Goal: Transaction & Acquisition: Download file/media

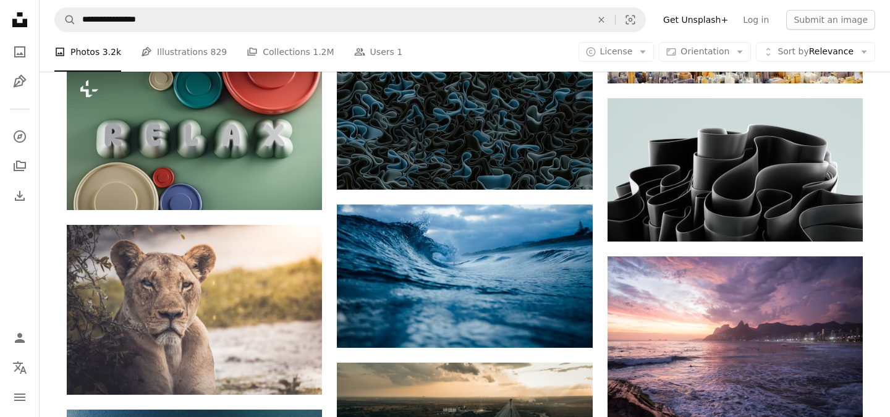
scroll to position [16627, 0]
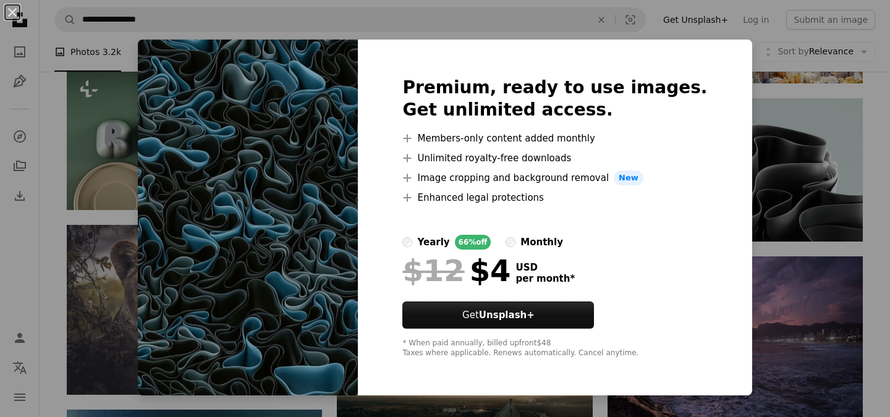
click at [765, 124] on div "An X shape Premium, ready to use images. Get unlimited access. A plus sign Memb…" at bounding box center [445, 208] width 890 height 417
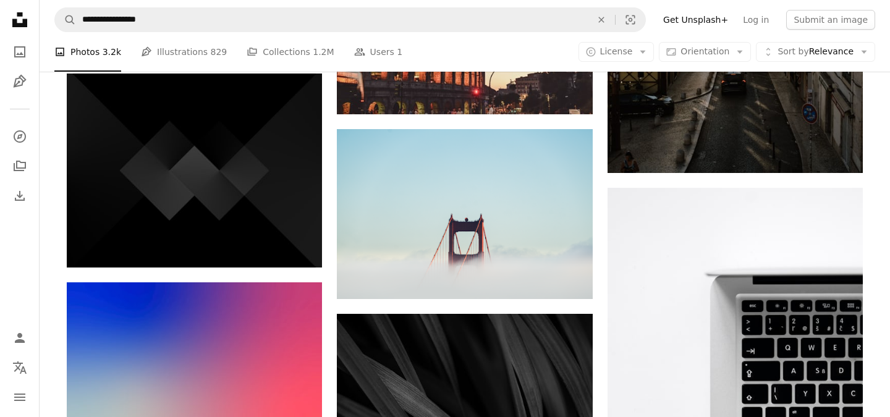
scroll to position [20620, 0]
